Goal: Information Seeking & Learning: Learn about a topic

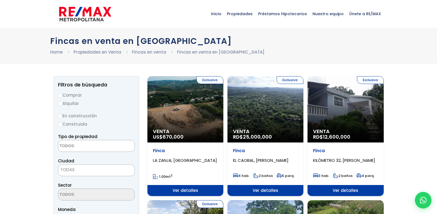
select select
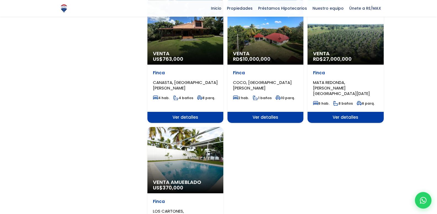
scroll to position [592, 0]
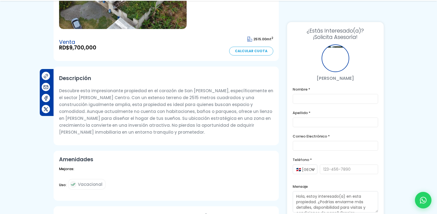
scroll to position [169, 0]
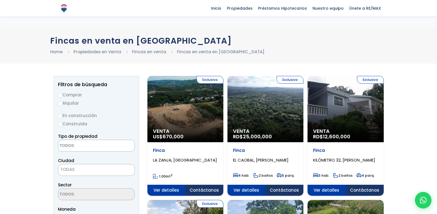
select select
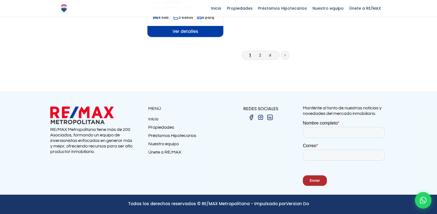
scroll to position [941, 0]
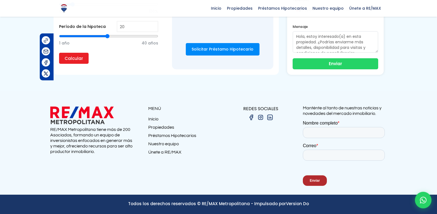
scroll to position [1184, 0]
